Goal: Task Accomplishment & Management: Manage account settings

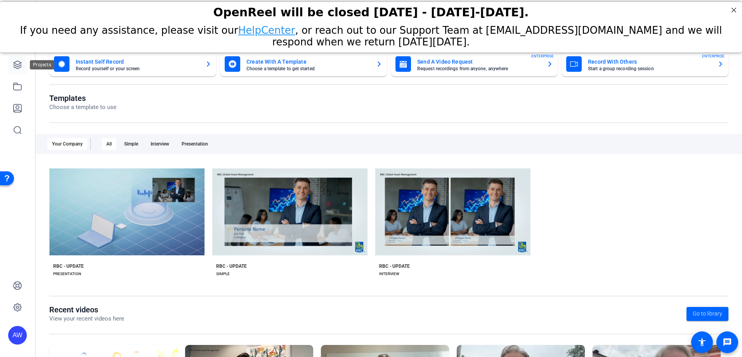
click at [14, 67] on icon at bounding box center [18, 65] width 8 height 8
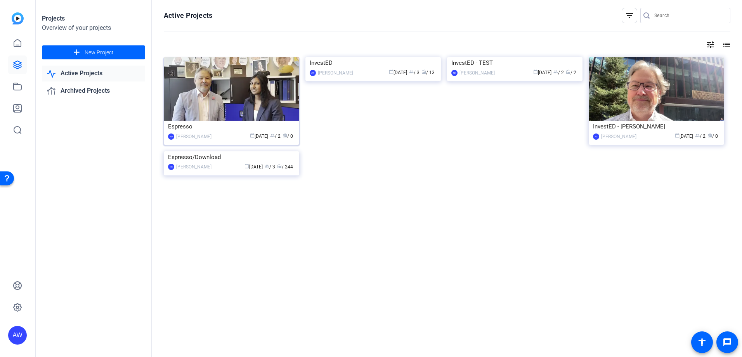
click at [224, 133] on div "calendar_today [DATE] group / 2 radio / 0" at bounding box center [255, 136] width 80 height 8
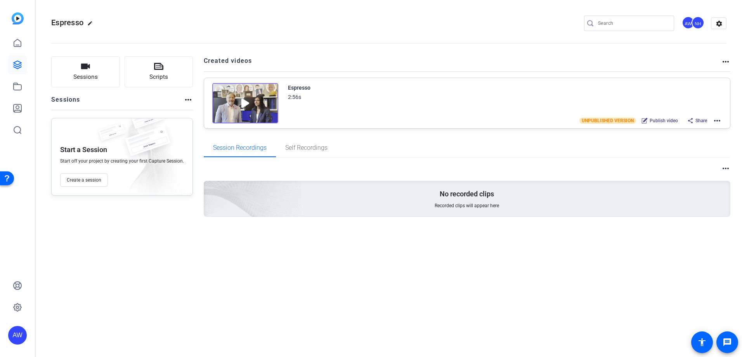
click at [198, 250] on div "Sessions Scripts Sessions more_horiz Start a Session Start off your project by …" at bounding box center [389, 149] width 706 height 205
click at [91, 184] on button "Create a session" at bounding box center [84, 179] width 48 height 13
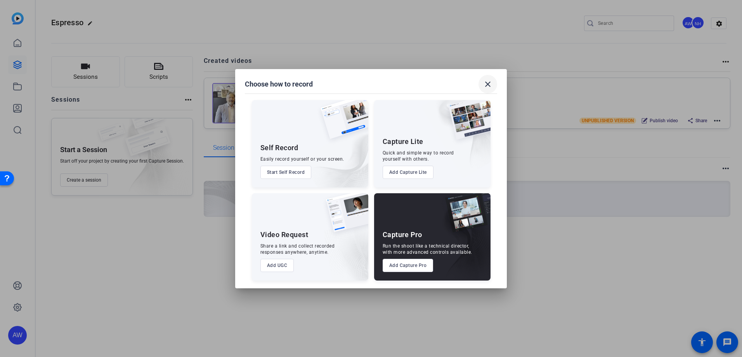
click at [488, 84] on mat-icon "close" at bounding box center [487, 84] width 9 height 9
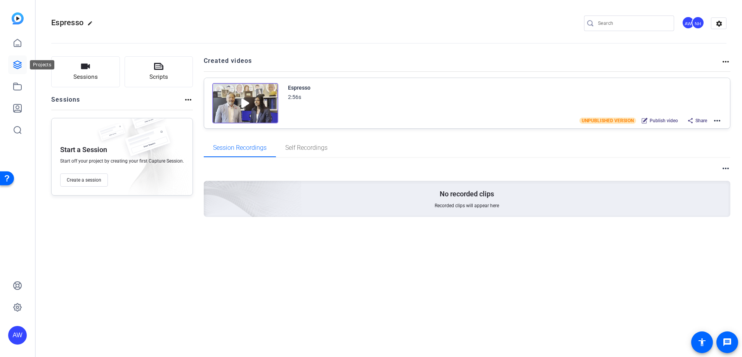
click at [14, 60] on icon at bounding box center [17, 64] width 9 height 9
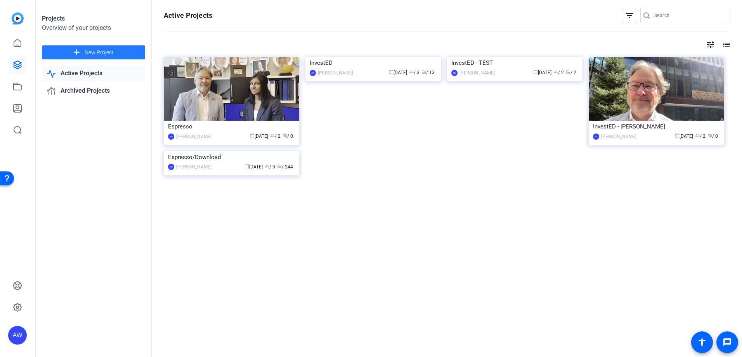
click at [114, 51] on span at bounding box center [93, 52] width 103 height 19
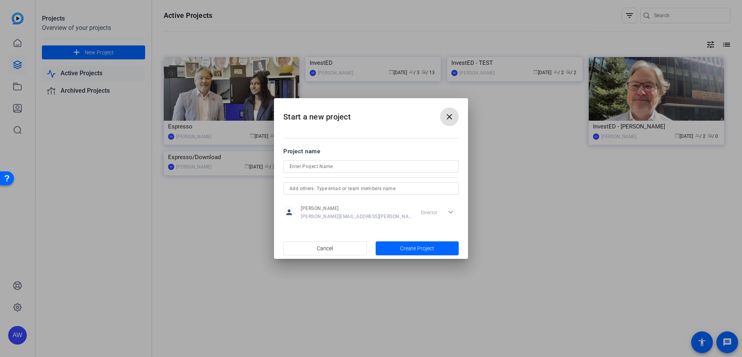
click at [452, 116] on mat-icon "close" at bounding box center [449, 116] width 9 height 9
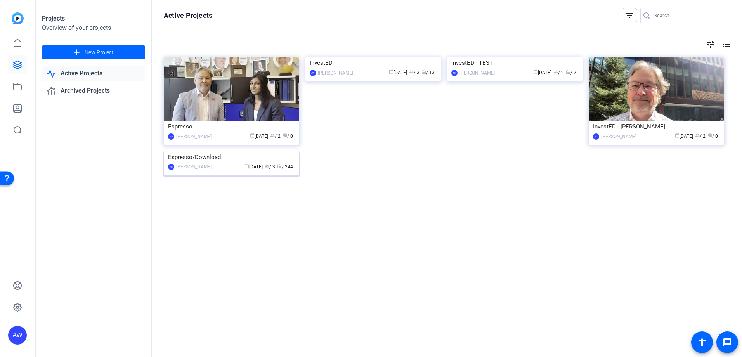
click at [211, 163] on div "Espresso/Download" at bounding box center [231, 157] width 127 height 12
click at [201, 136] on div "[PERSON_NAME]" at bounding box center [193, 137] width 35 height 8
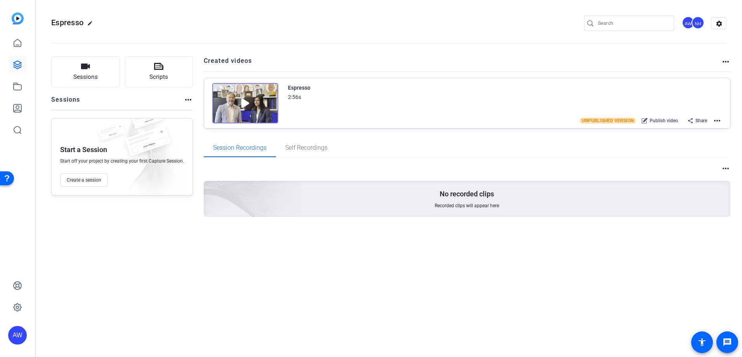
click at [218, 278] on div "Espresso edit AW NH settings Sessions Scripts Sessions more_horiz Start a Sessi…" at bounding box center [389, 178] width 706 height 357
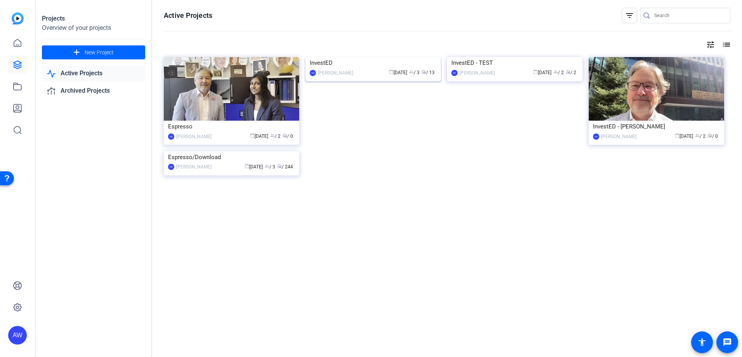
click at [364, 69] on div "InvestED" at bounding box center [373, 63] width 127 height 12
click at [609, 133] on div "[PERSON_NAME]" at bounding box center [618, 137] width 35 height 8
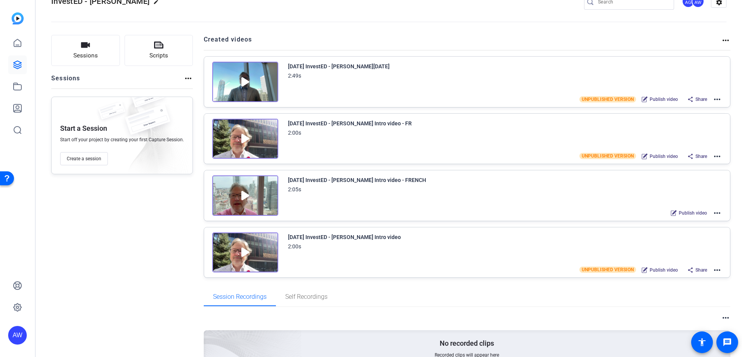
scroll to position [65, 0]
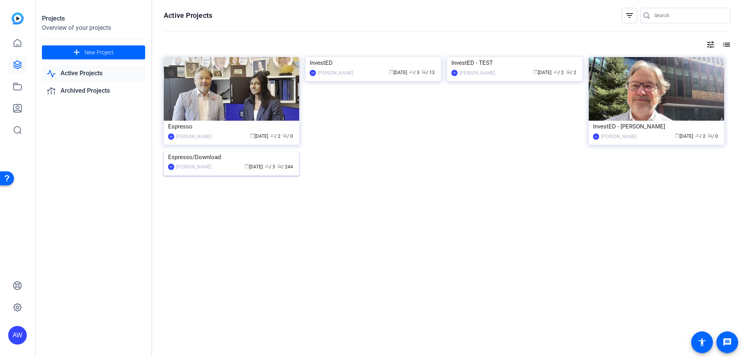
click at [244, 151] on img at bounding box center [231, 151] width 135 height 0
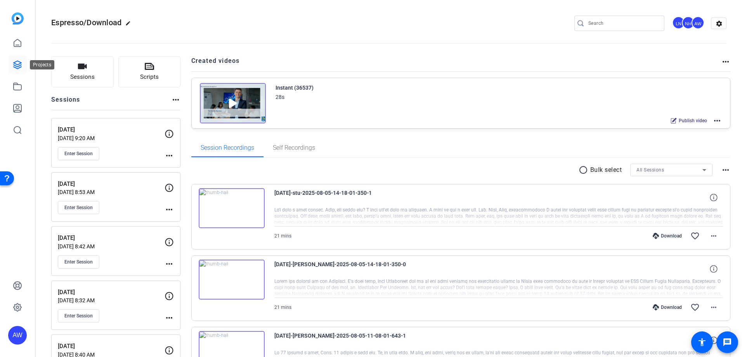
click at [18, 61] on icon at bounding box center [18, 65] width 8 height 8
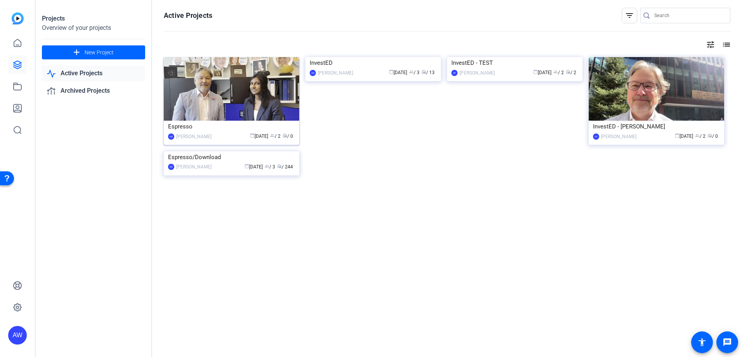
click at [201, 135] on div "[PERSON_NAME]" at bounding box center [193, 137] width 35 height 8
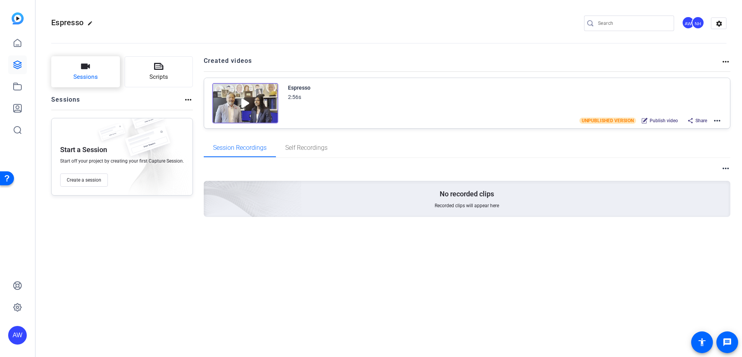
click at [100, 73] on button "Sessions" at bounding box center [85, 71] width 69 height 31
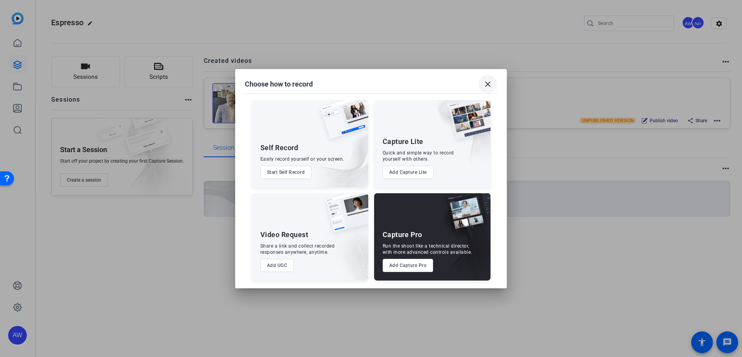
click at [488, 88] on mat-icon "close" at bounding box center [487, 84] width 9 height 9
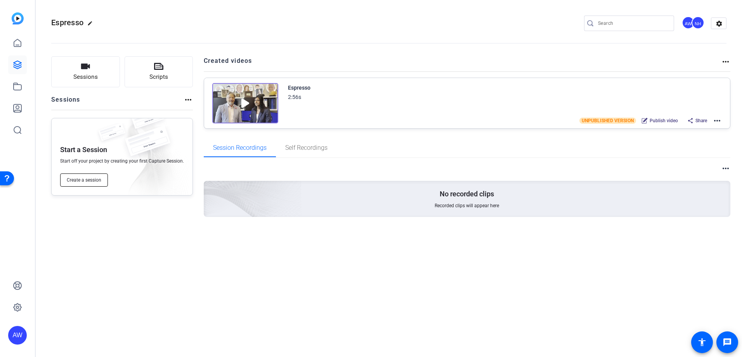
click at [91, 182] on span "Create a session" at bounding box center [84, 180] width 35 height 6
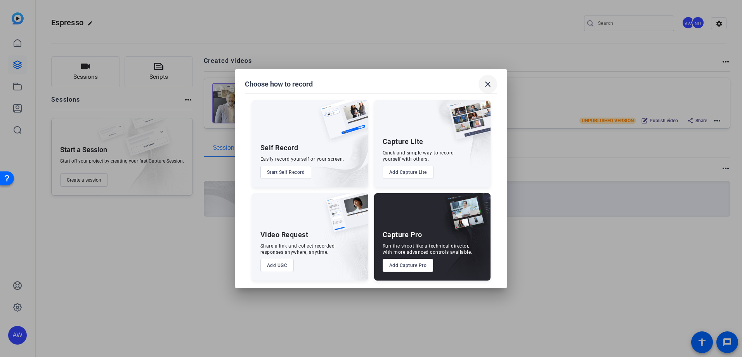
click at [491, 85] on mat-icon "close" at bounding box center [487, 84] width 9 height 9
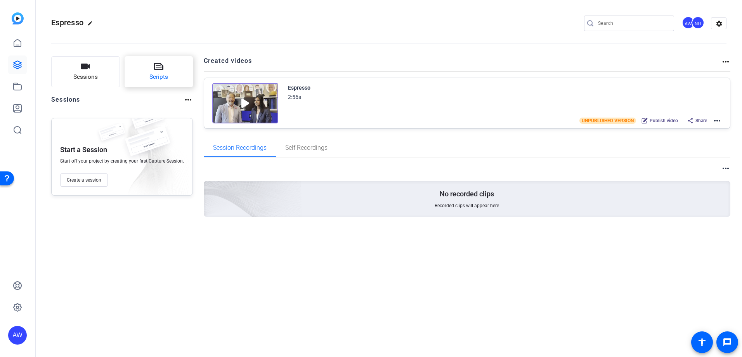
click at [145, 79] on button "Scripts" at bounding box center [159, 71] width 69 height 31
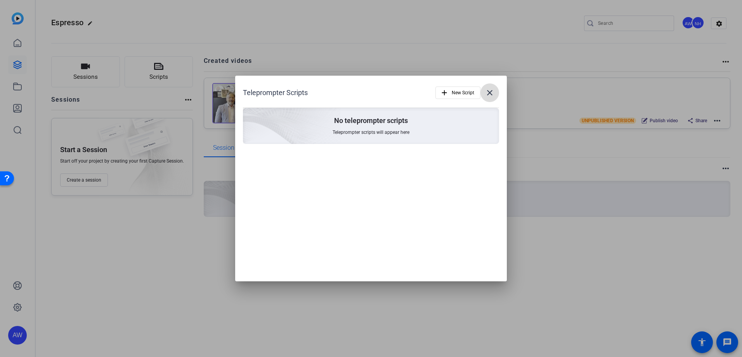
click at [486, 89] on mat-icon "close" at bounding box center [489, 92] width 9 height 9
